Goal: Obtain resource: Download file/media

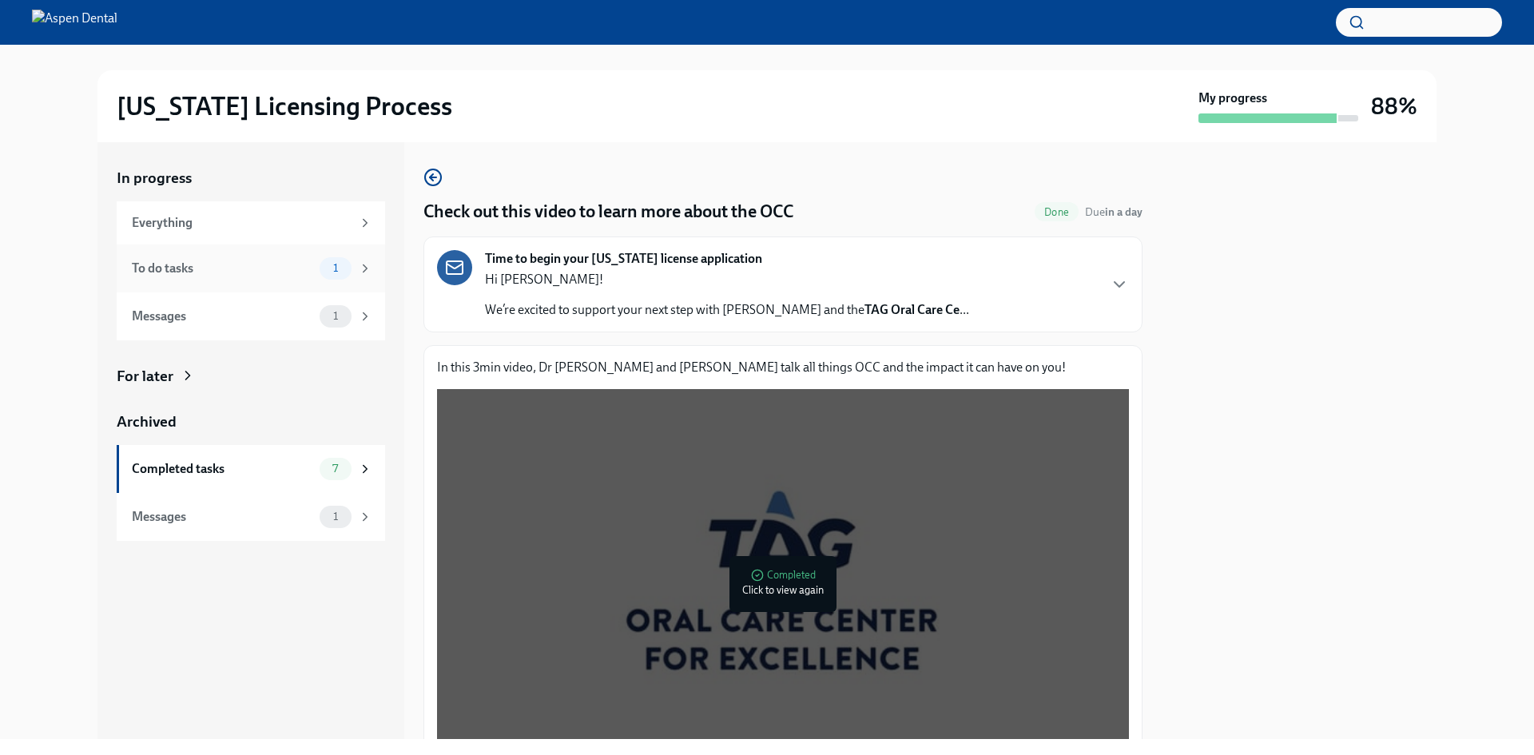
click at [242, 262] on div "To do tasks" at bounding box center [222, 269] width 181 height 18
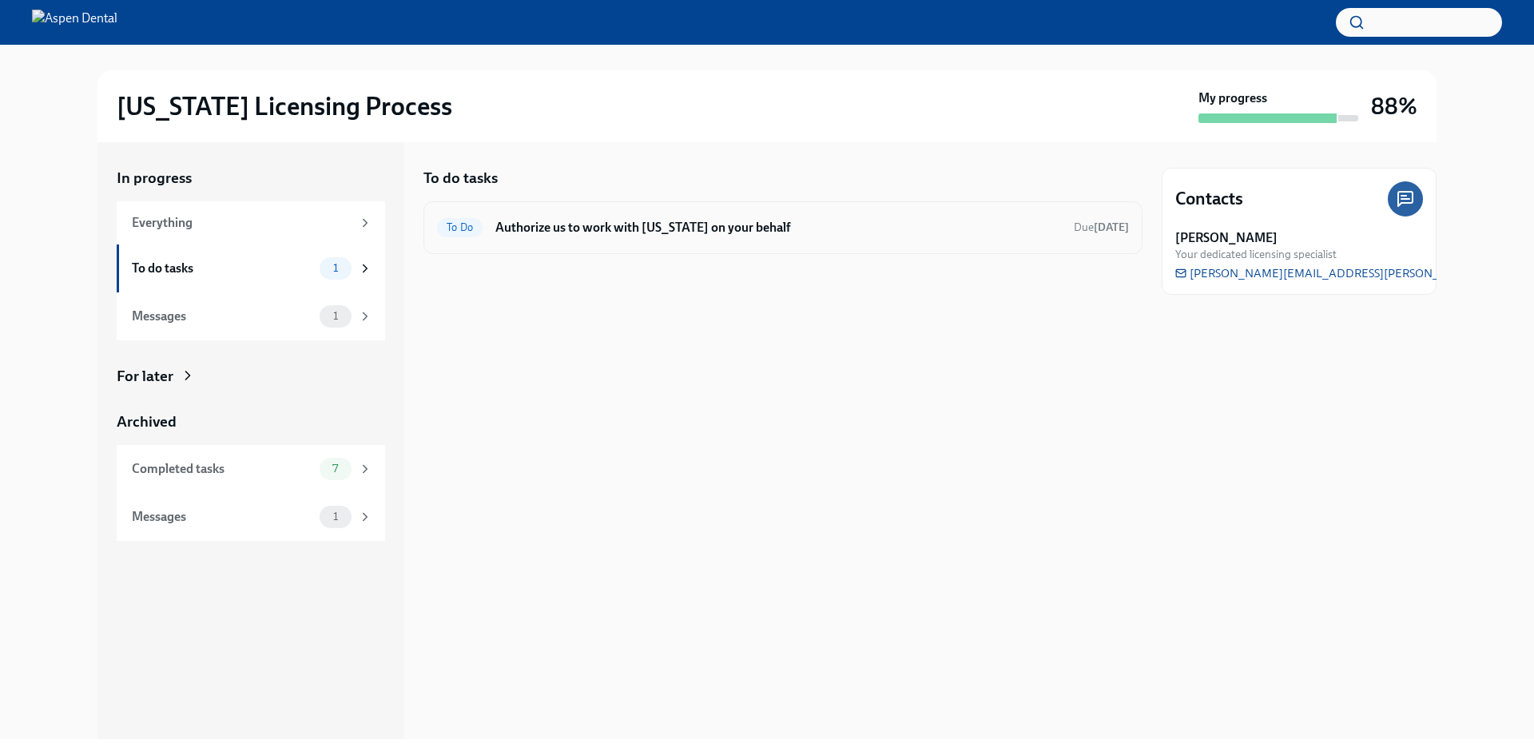
click at [612, 241] on div "To Do Authorize us to work with [US_STATE] on your behalf Due [DATE]" at bounding box center [782, 227] width 719 height 53
click at [582, 233] on h6 "Authorize us to work with [US_STATE] on your behalf" at bounding box center [778, 228] width 566 height 18
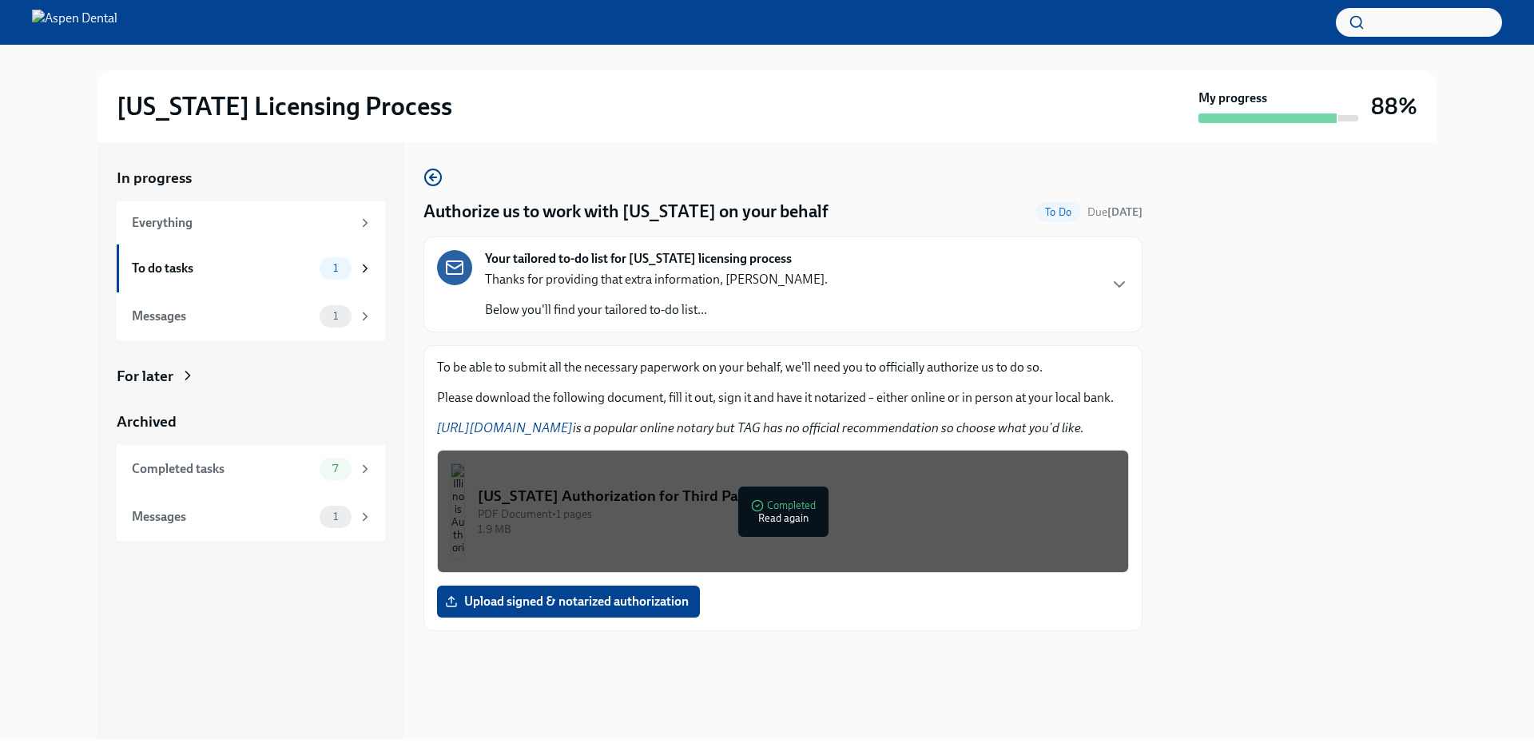
click at [795, 513] on div "PDF Document • 1 pages" at bounding box center [797, 514] width 638 height 15
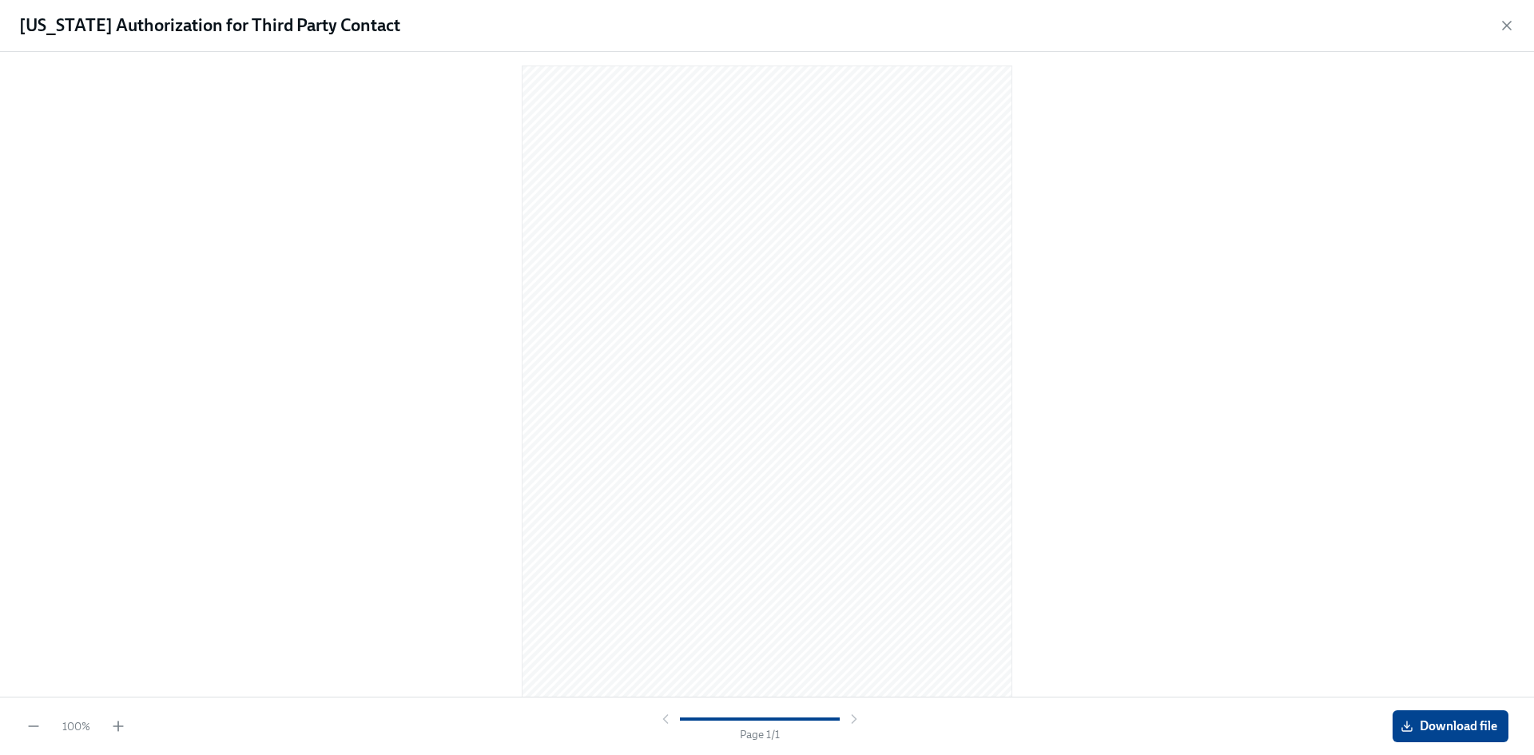
scroll to position [15, 0]
click at [1434, 724] on span "Download file" at bounding box center [1450, 726] width 93 height 16
